Goal: Task Accomplishment & Management: Use online tool/utility

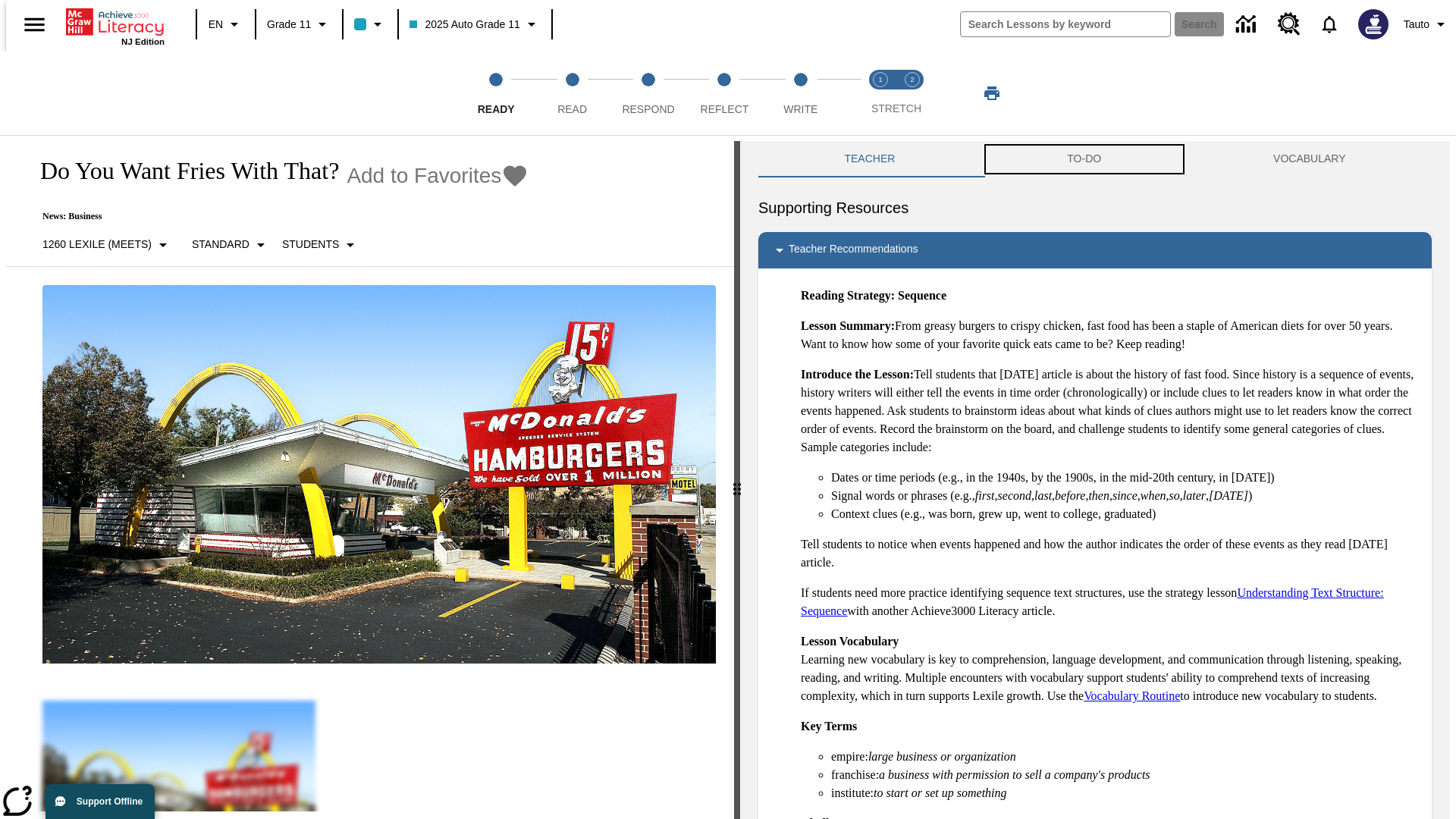
click at [1085, 159] on button "TO-DO" at bounding box center [1084, 159] width 206 height 36
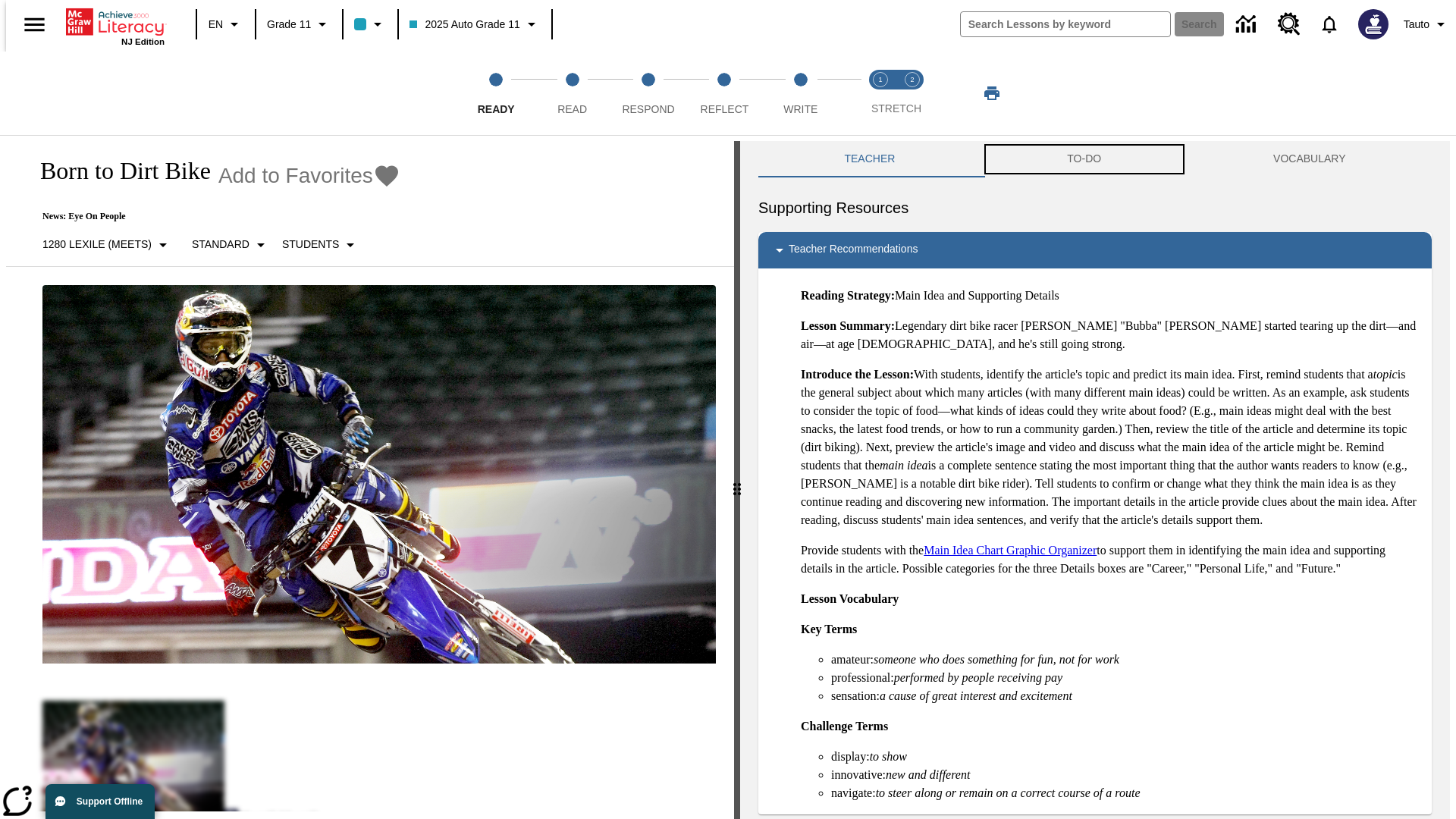
click at [1085, 159] on button "TO-DO" at bounding box center [1084, 159] width 206 height 36
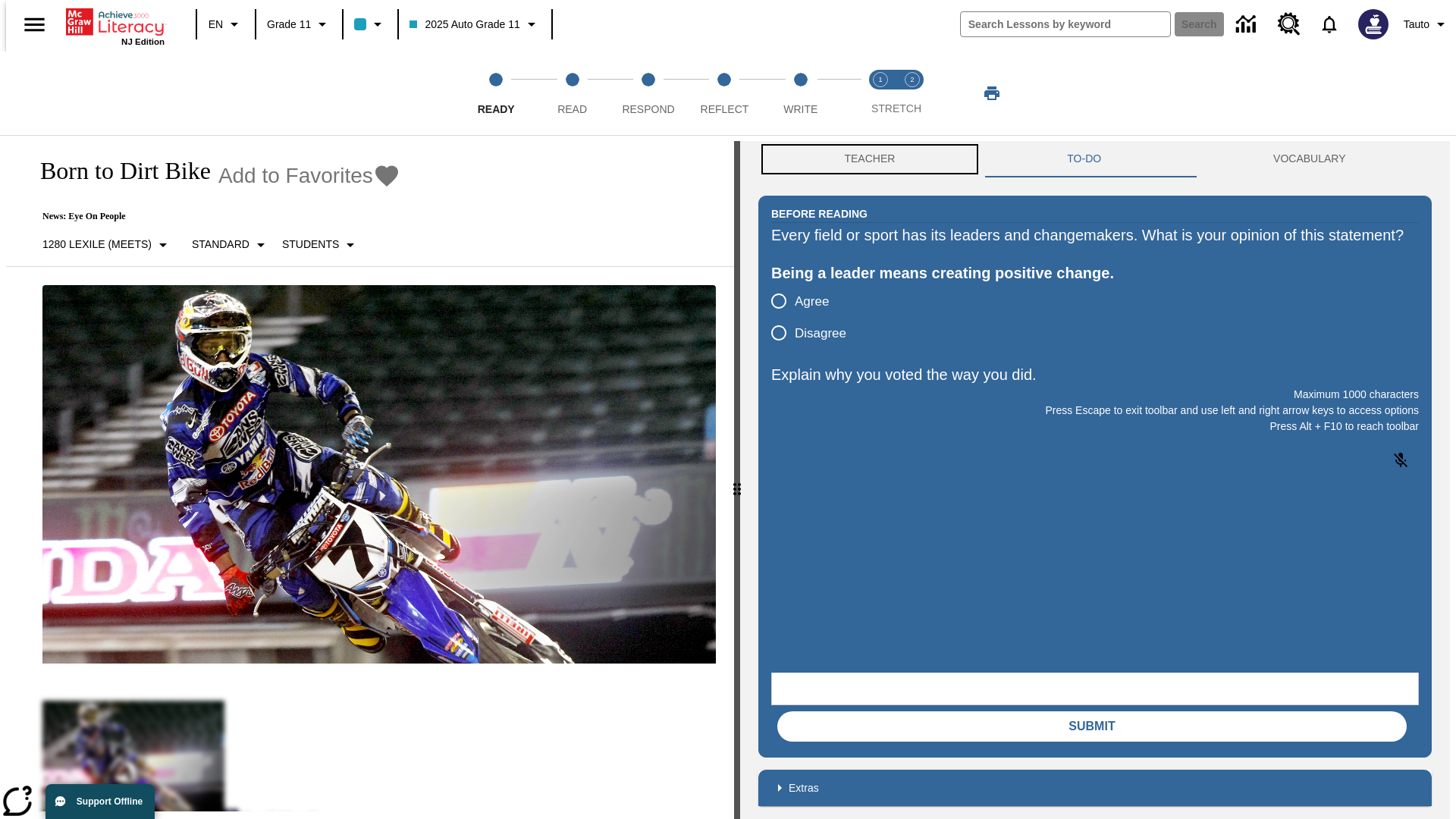
scroll to position [1, 0]
click at [865, 159] on button "Teacher" at bounding box center [870, 158] width 223 height 36
